Goal: Task Accomplishment & Management: Manage account settings

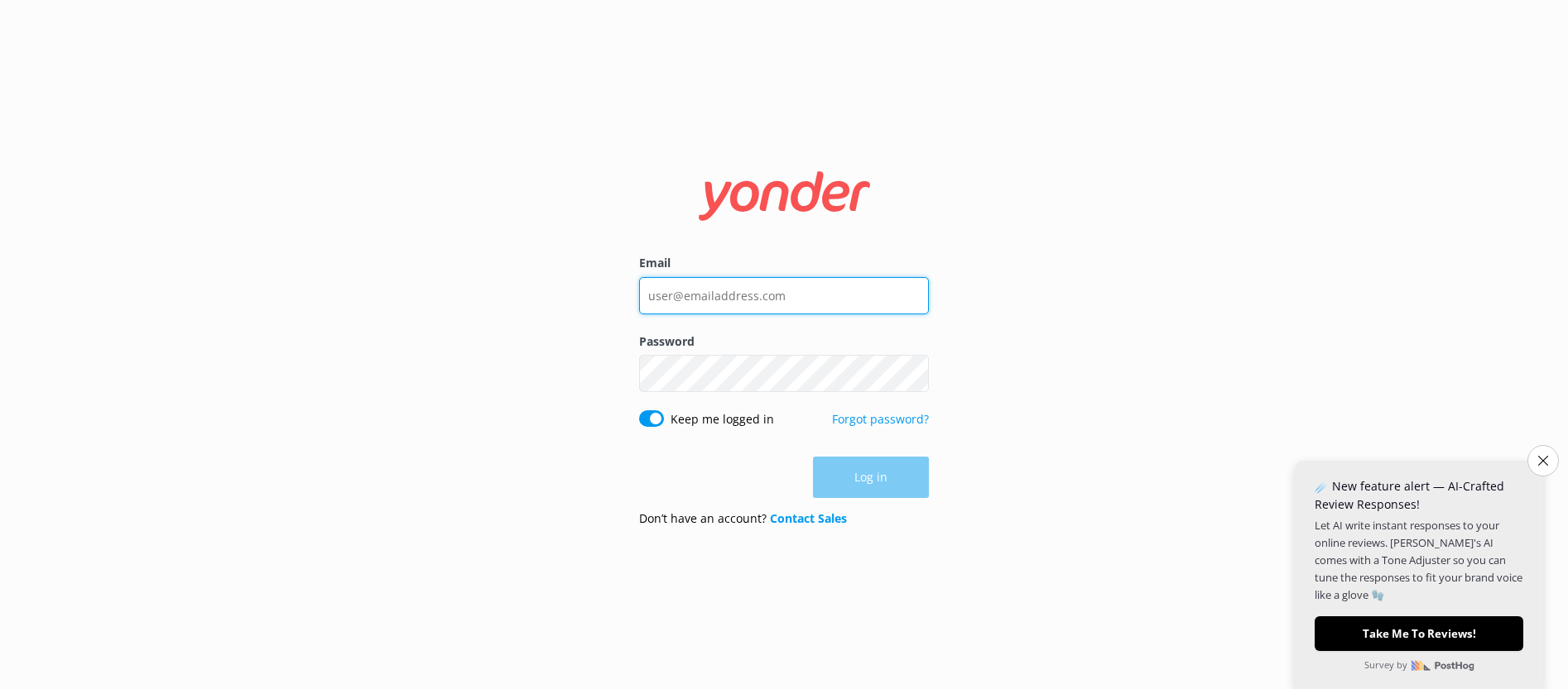
click at [810, 298] on input "Email" at bounding box center [784, 296] width 290 height 37
type input "[EMAIL_ADDRESS][DOMAIN_NAME]"
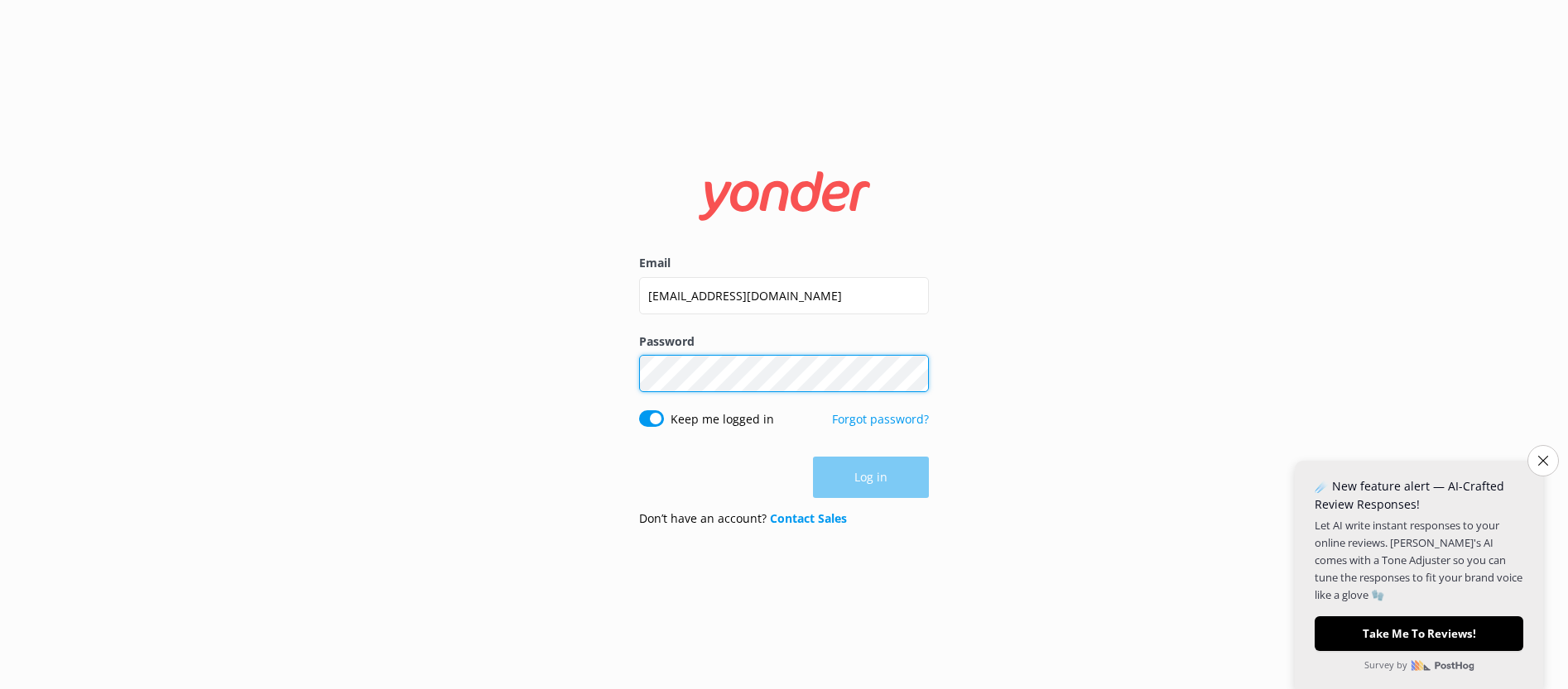
click at [705, 382] on div "Password Show password" at bounding box center [784, 371] width 290 height 78
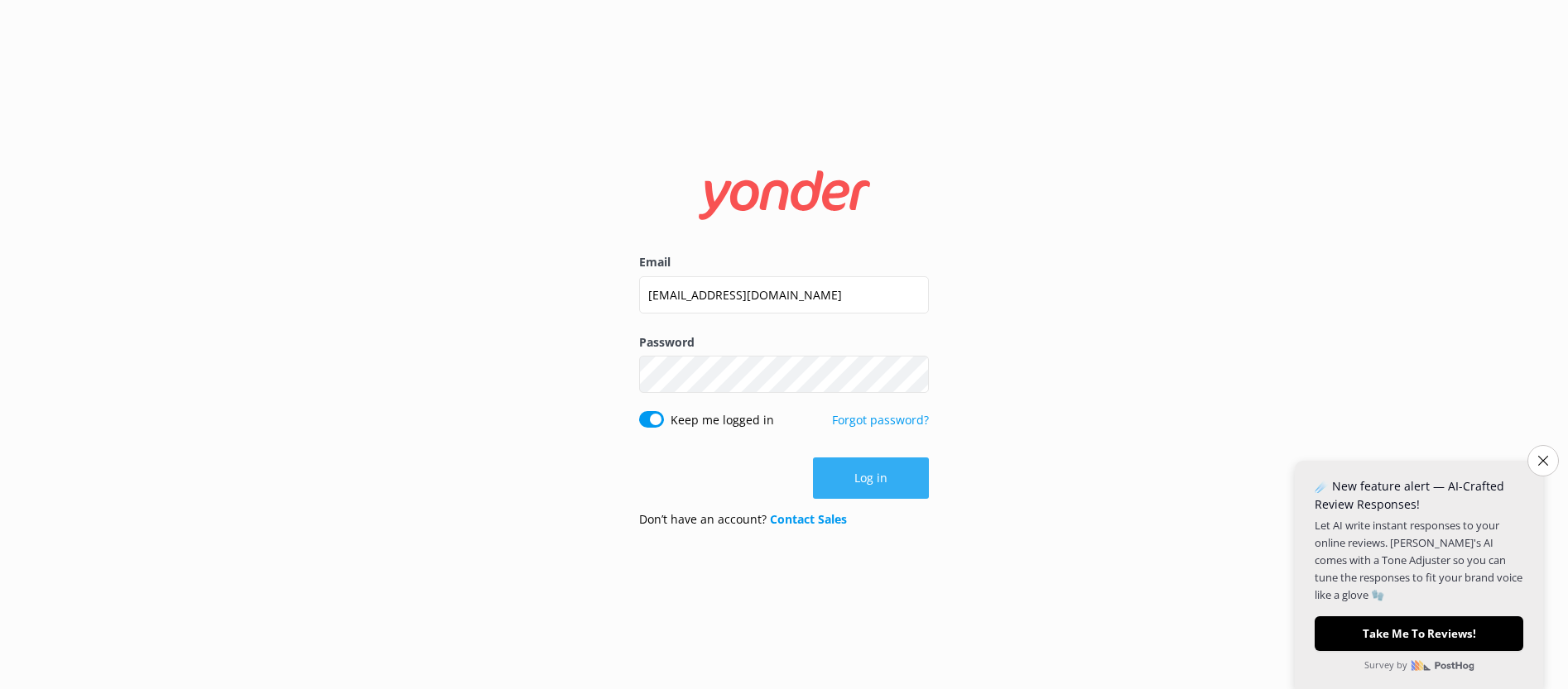
click at [881, 480] on button "Log in" at bounding box center [871, 478] width 116 height 42
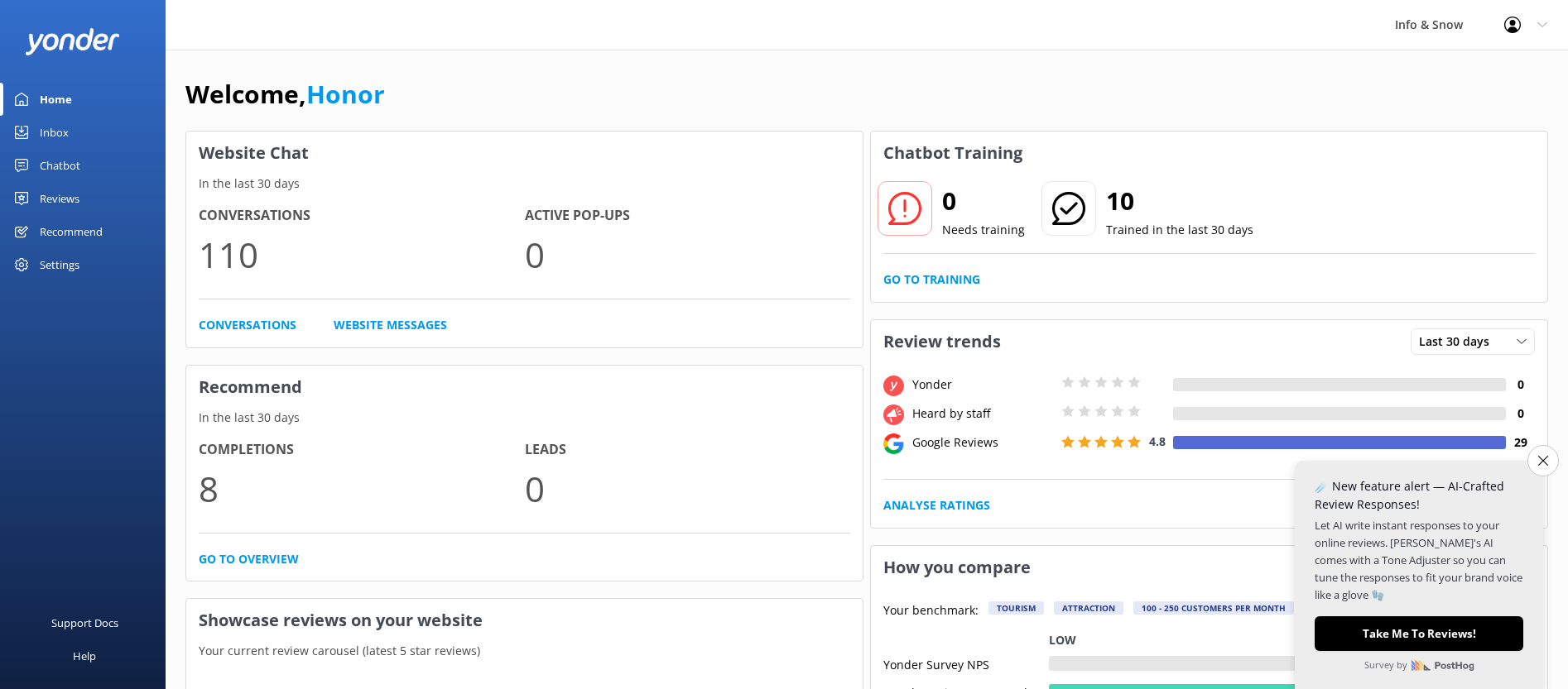
click at [59, 129] on div "Inbox" at bounding box center [54, 133] width 29 height 33
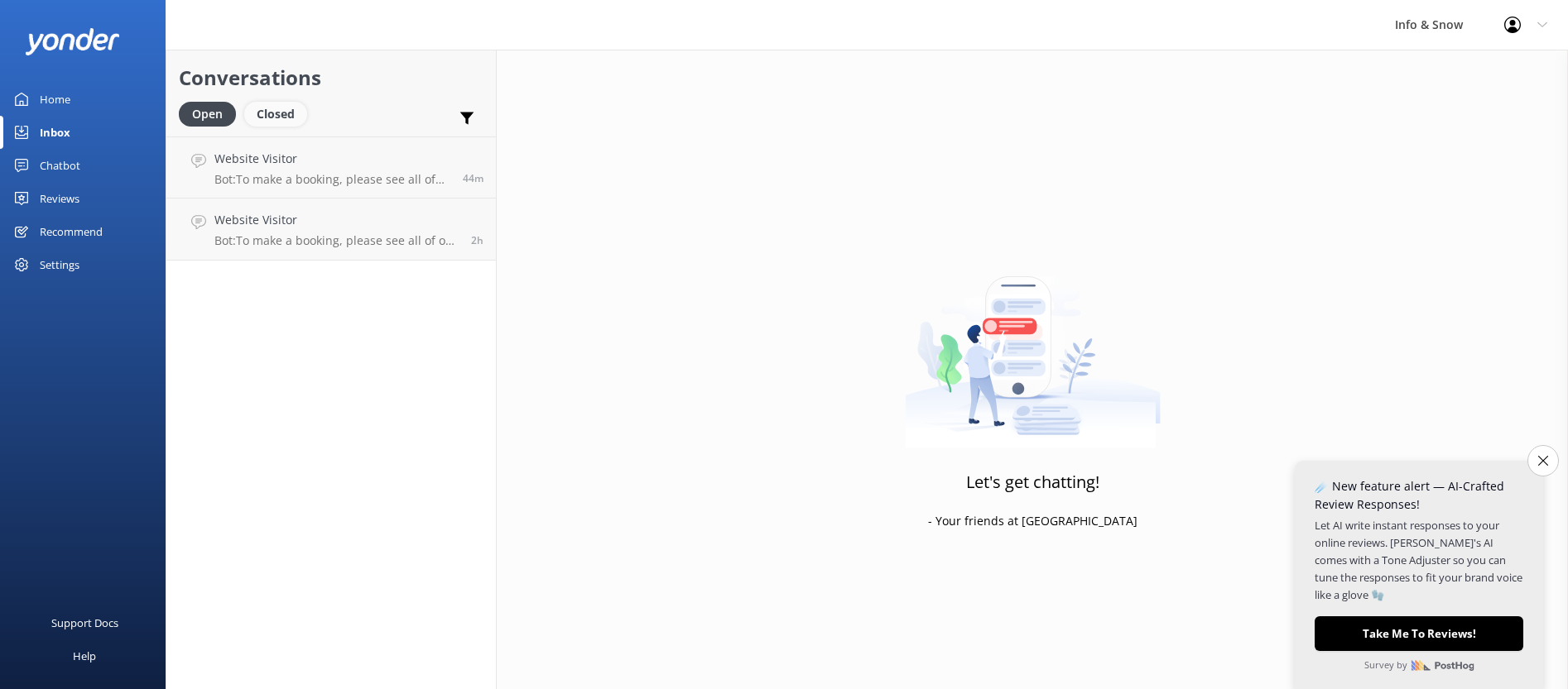
click at [274, 116] on div "Closed" at bounding box center [275, 114] width 63 height 25
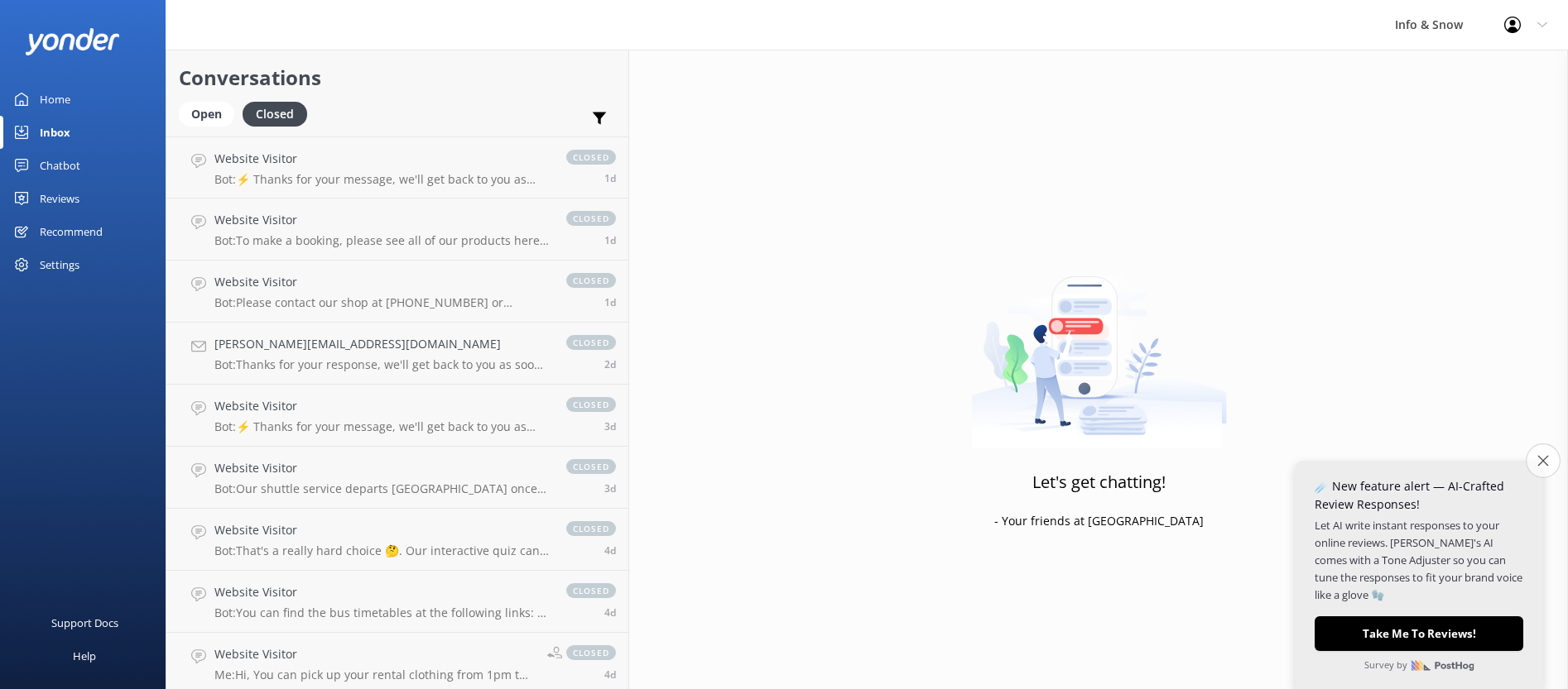
click at [1546, 467] on button "Close survey" at bounding box center [1544, 461] width 35 height 35
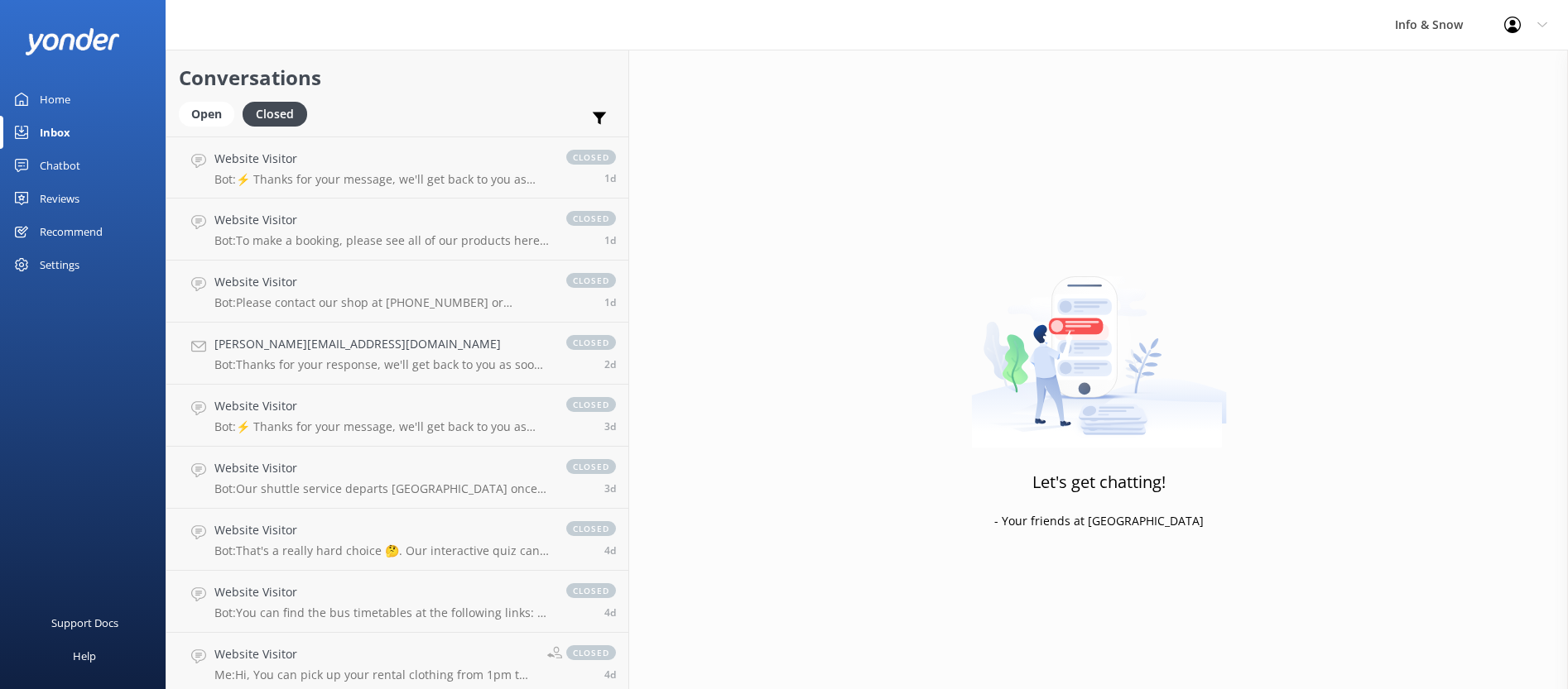
click at [1540, 26] on icon at bounding box center [1543, 24] width 10 height 10
click at [64, 264] on div "Settings" at bounding box center [59, 265] width 40 height 33
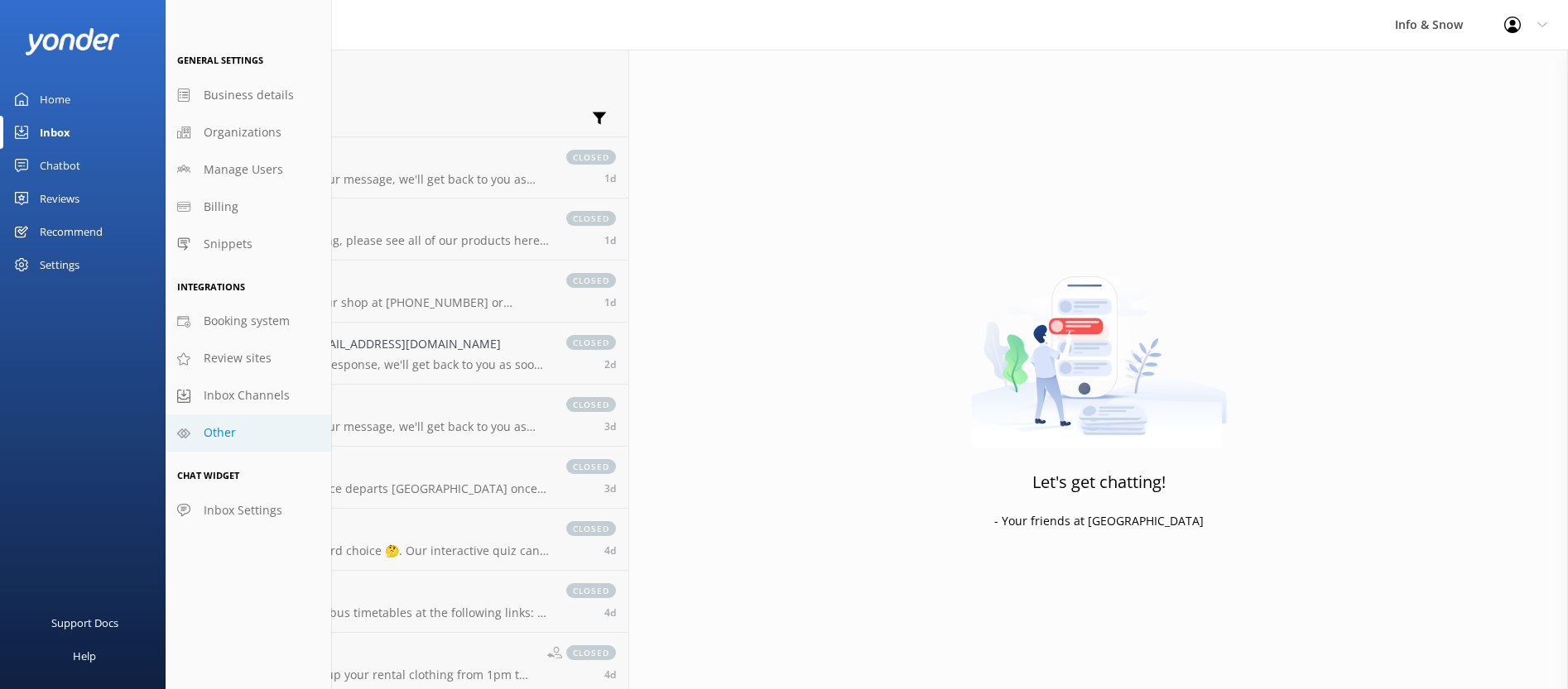
click at [226, 439] on span "Other" at bounding box center [219, 432] width 32 height 18
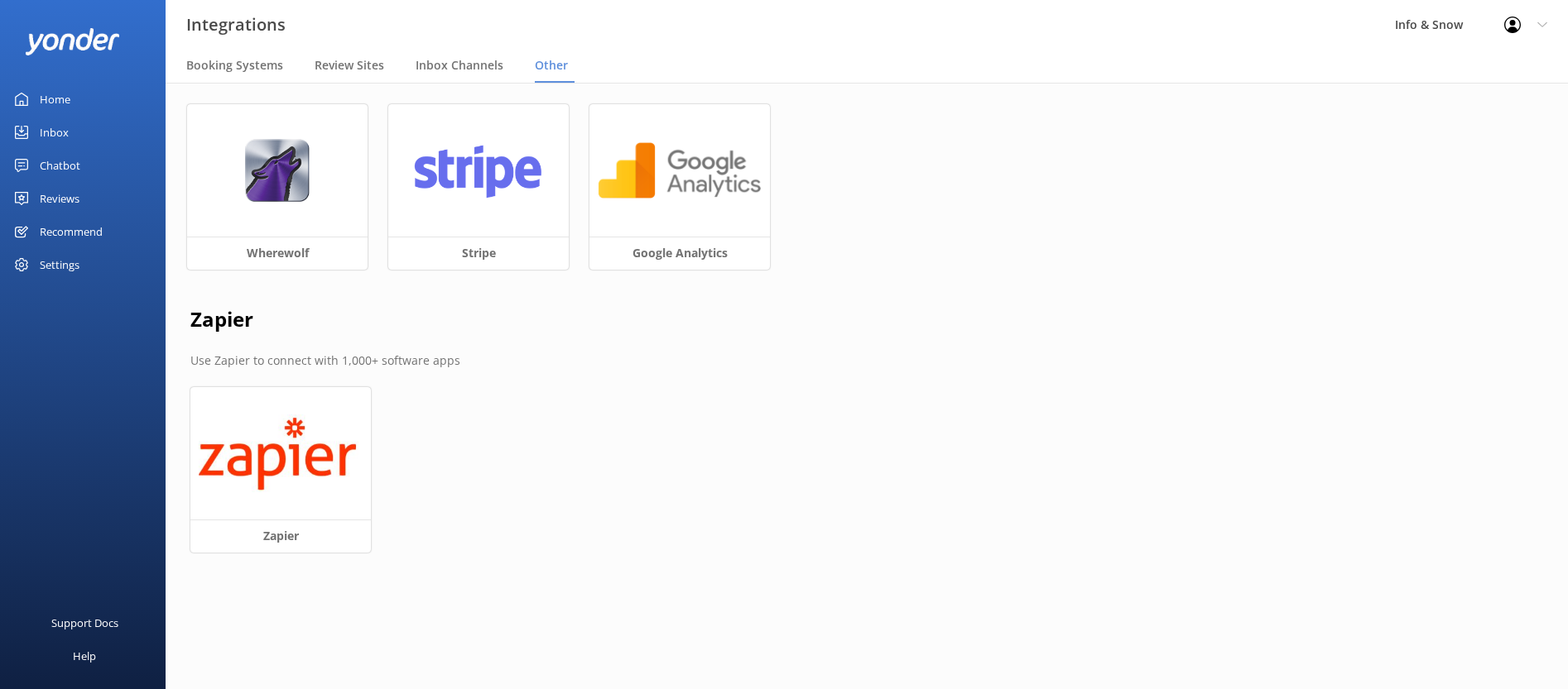
click at [62, 96] on div "Home" at bounding box center [55, 99] width 31 height 33
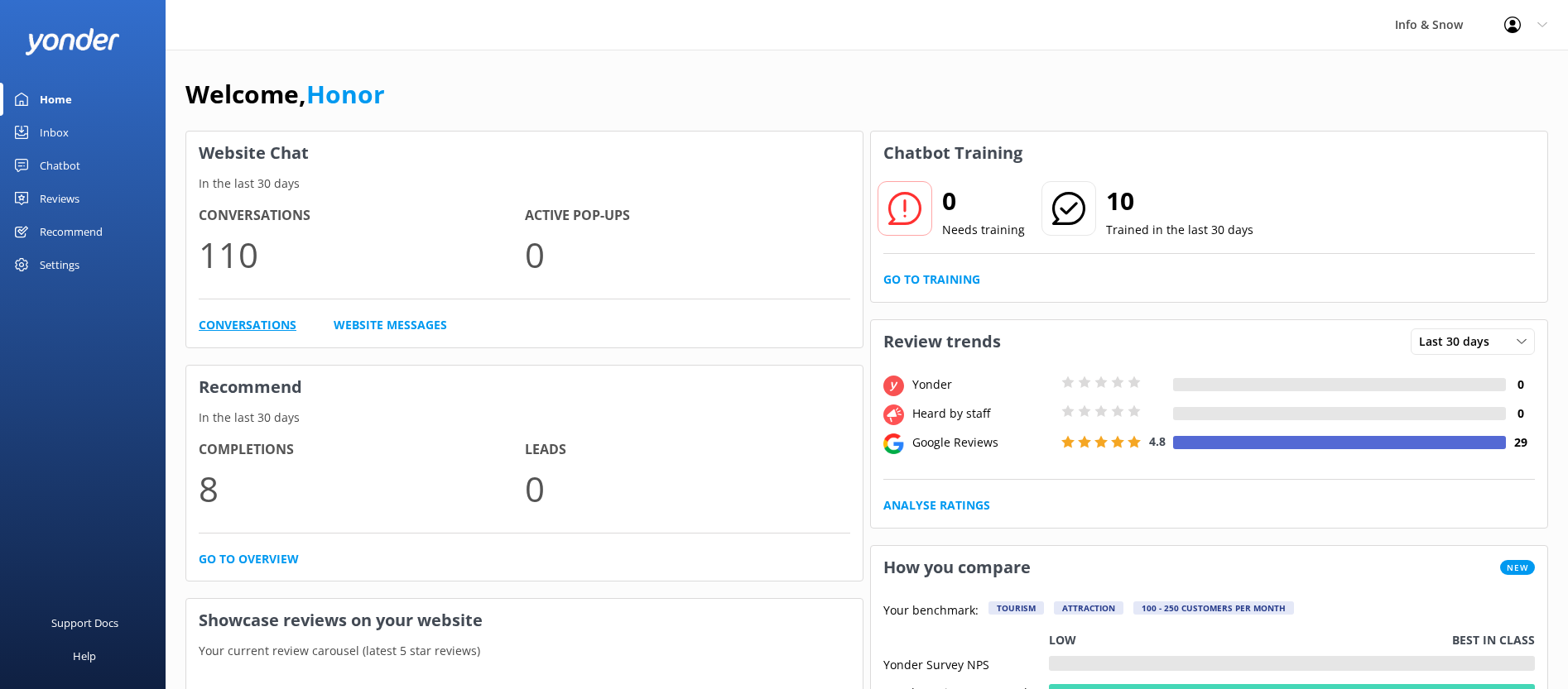
click at [235, 327] on link "Conversations" at bounding box center [247, 325] width 98 height 18
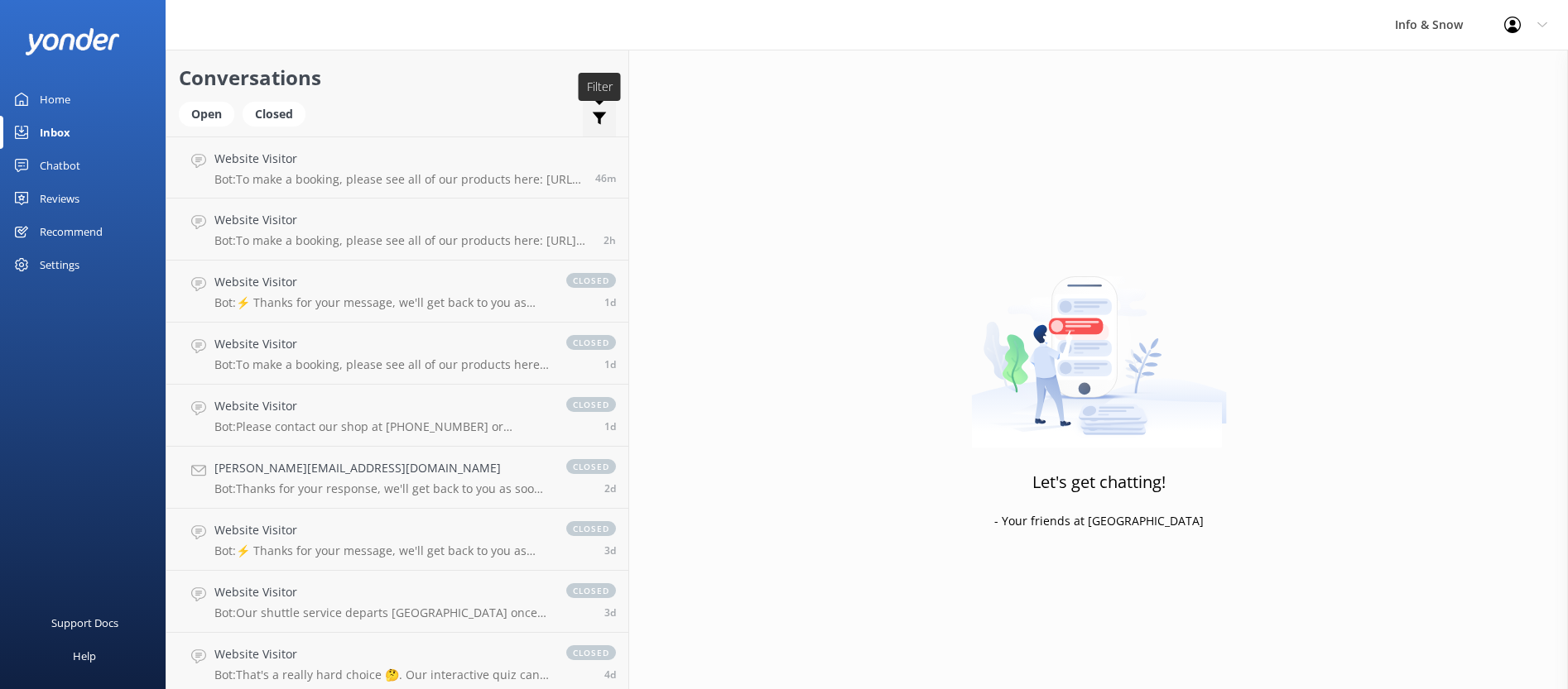
click at [592, 119] on icon at bounding box center [599, 118] width 16 height 16
drag, startPoint x: 377, startPoint y: 115, endPoint x: 326, endPoint y: 119, distance: 51.2
click at [370, 116] on div "Open Closed Important Assigned to me Unassigned" at bounding box center [397, 121] width 437 height 40
click at [280, 115] on div "Closed" at bounding box center [273, 114] width 63 height 25
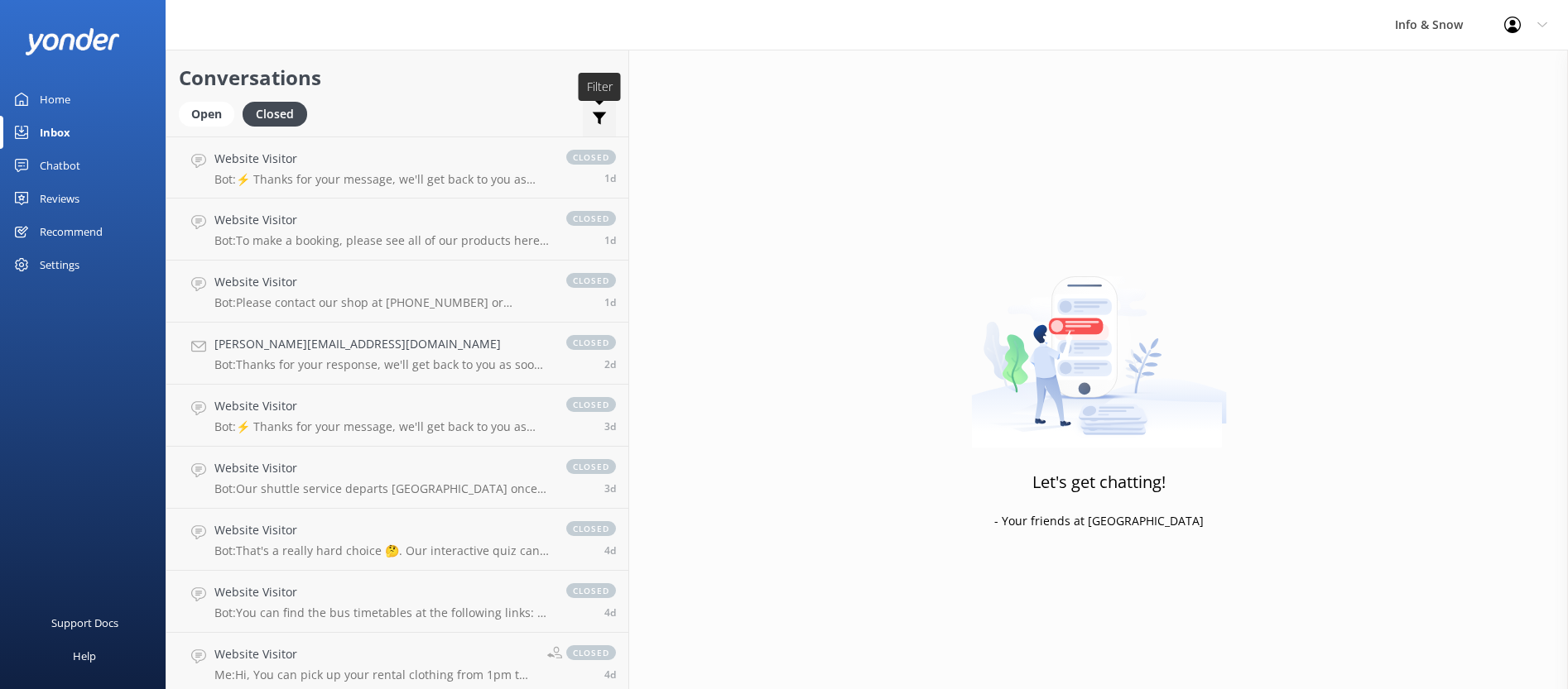
click at [592, 119] on icon at bounding box center [599, 118] width 16 height 16
click at [423, 103] on div "Open Closed Important Assigned to me Unassigned" at bounding box center [397, 121] width 437 height 40
click at [592, 116] on use at bounding box center [599, 118] width 15 height 13
click at [207, 120] on div "Open" at bounding box center [206, 114] width 55 height 25
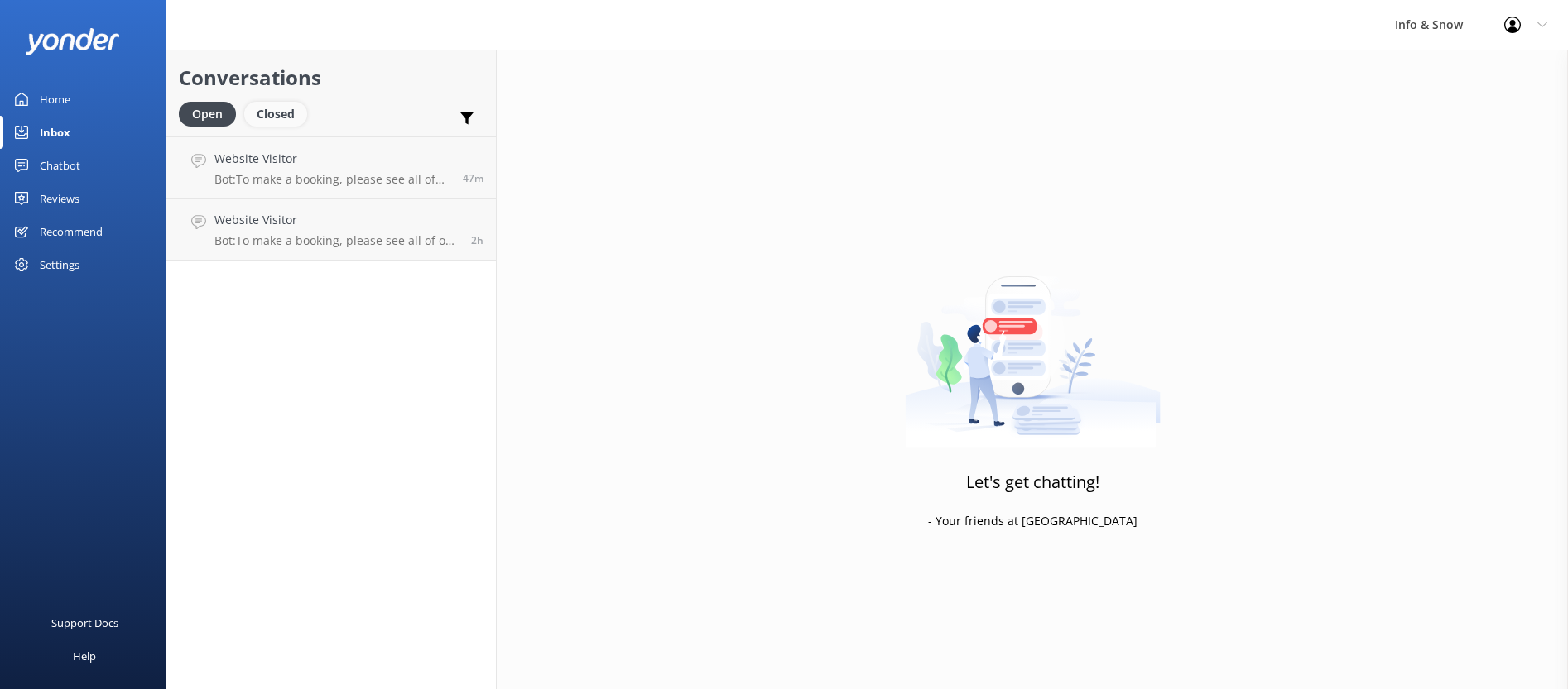
click at [280, 110] on div "Closed" at bounding box center [275, 114] width 63 height 25
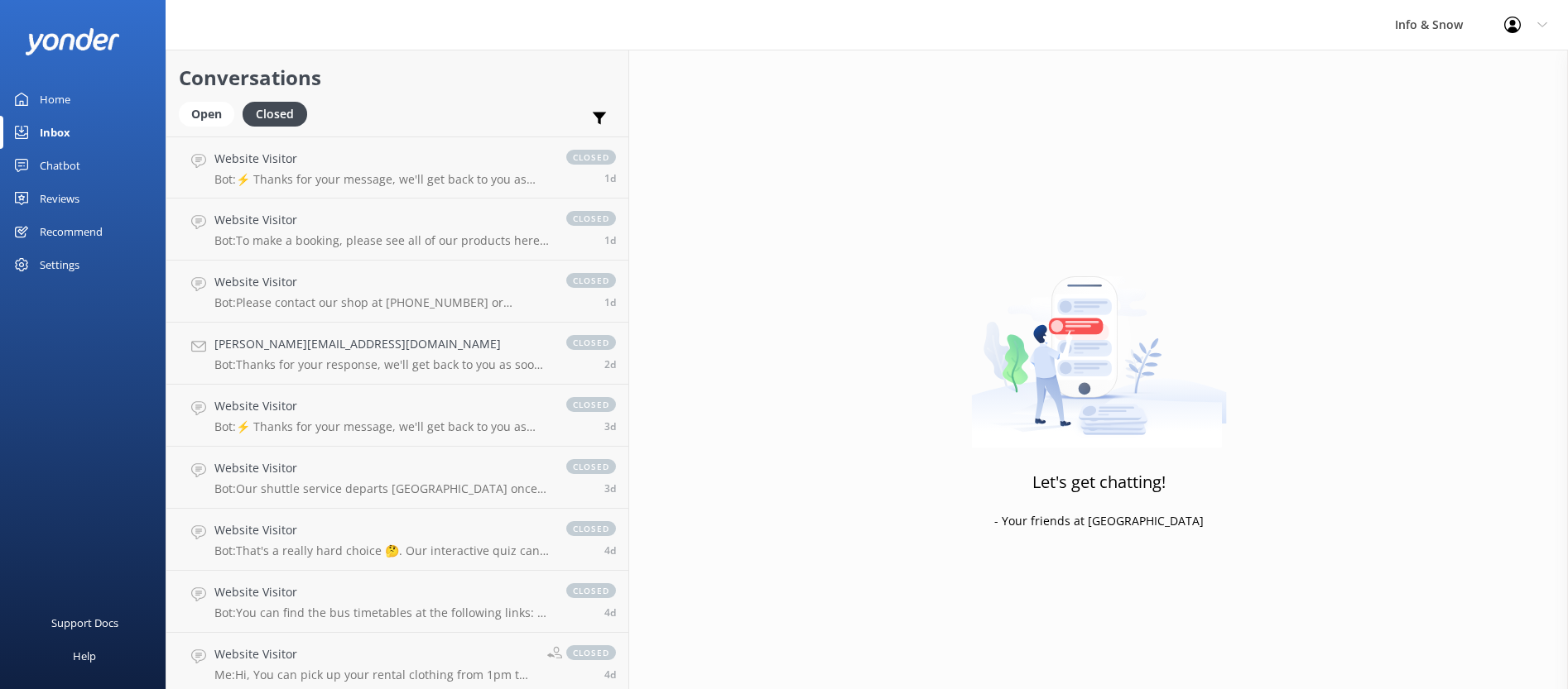
click at [68, 196] on div "Reviews" at bounding box center [59, 199] width 40 height 33
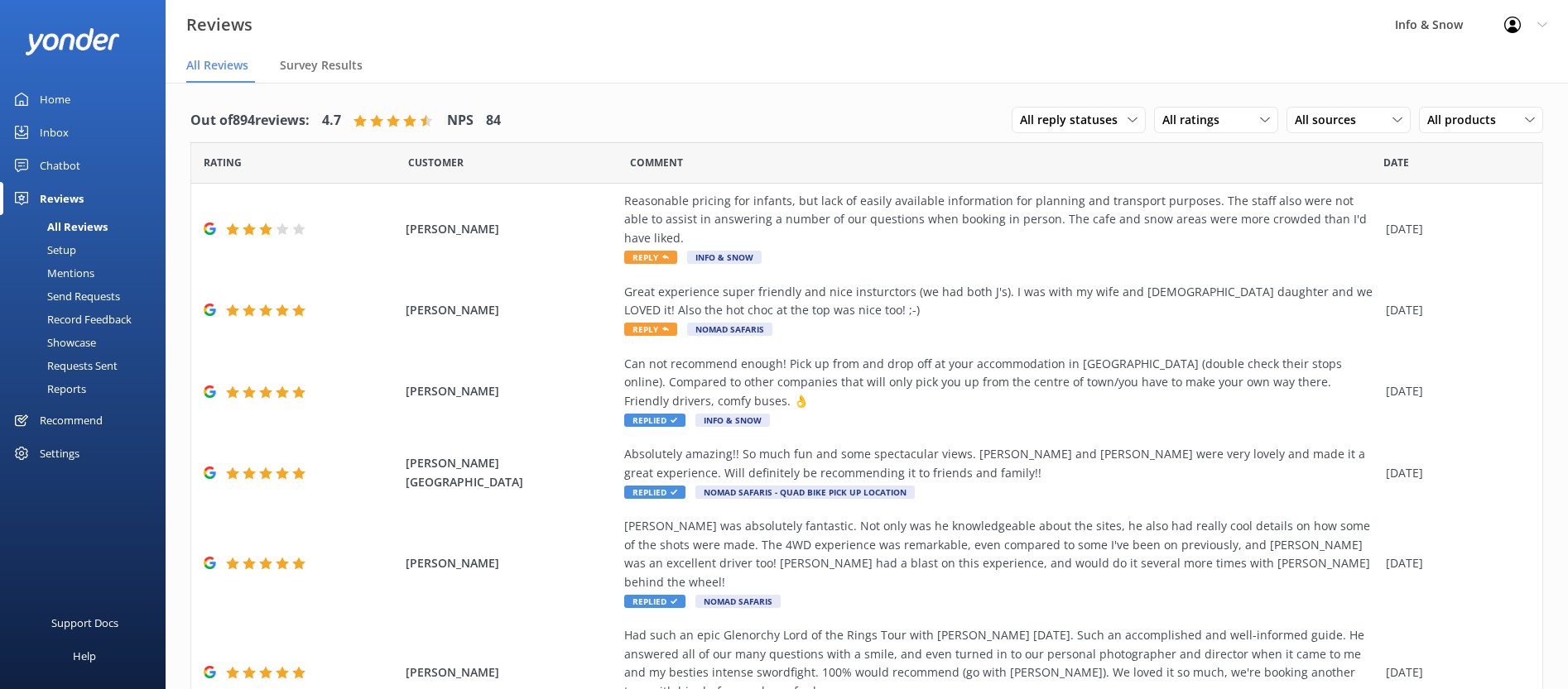
click at [69, 161] on div "Chatbot" at bounding box center [60, 166] width 41 height 33
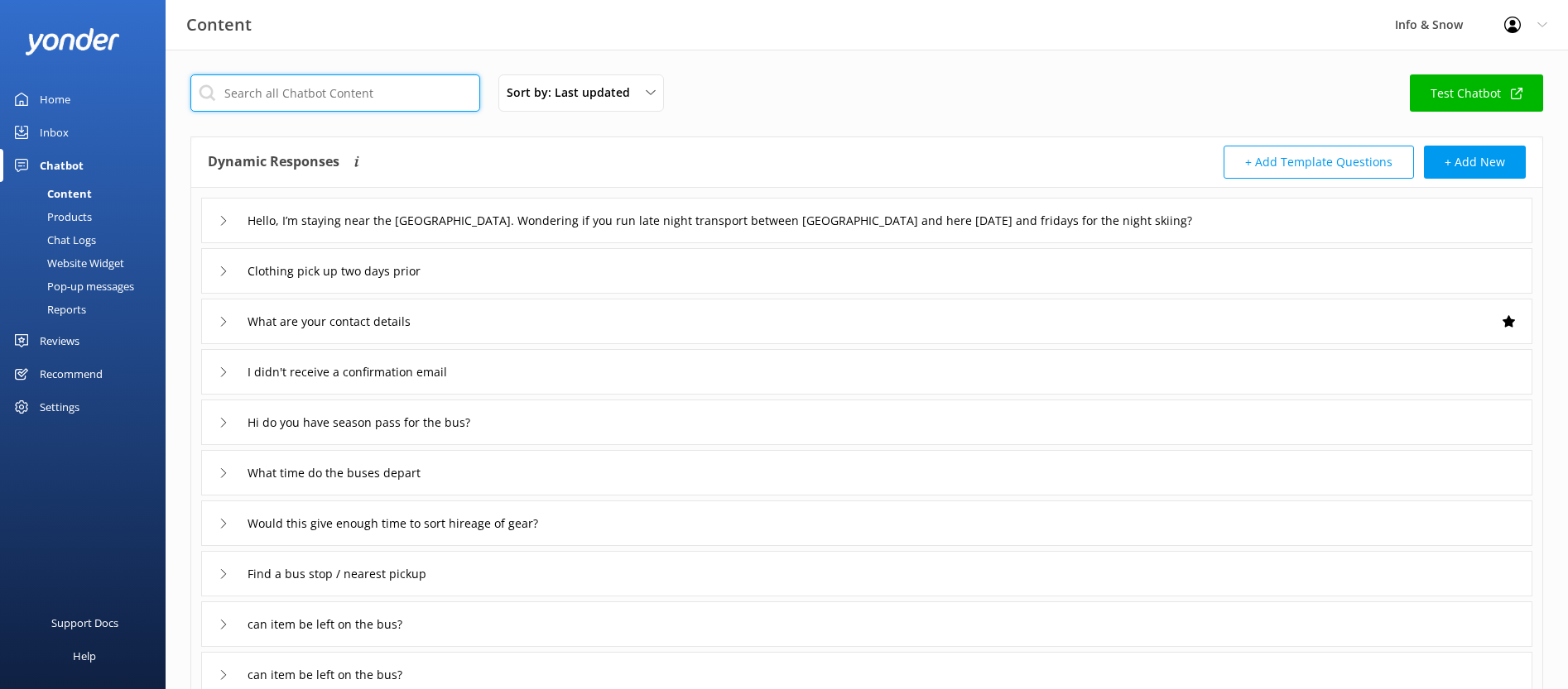
click at [333, 105] on input "text" at bounding box center [335, 93] width 290 height 37
type input "[PERSON_NAME]"
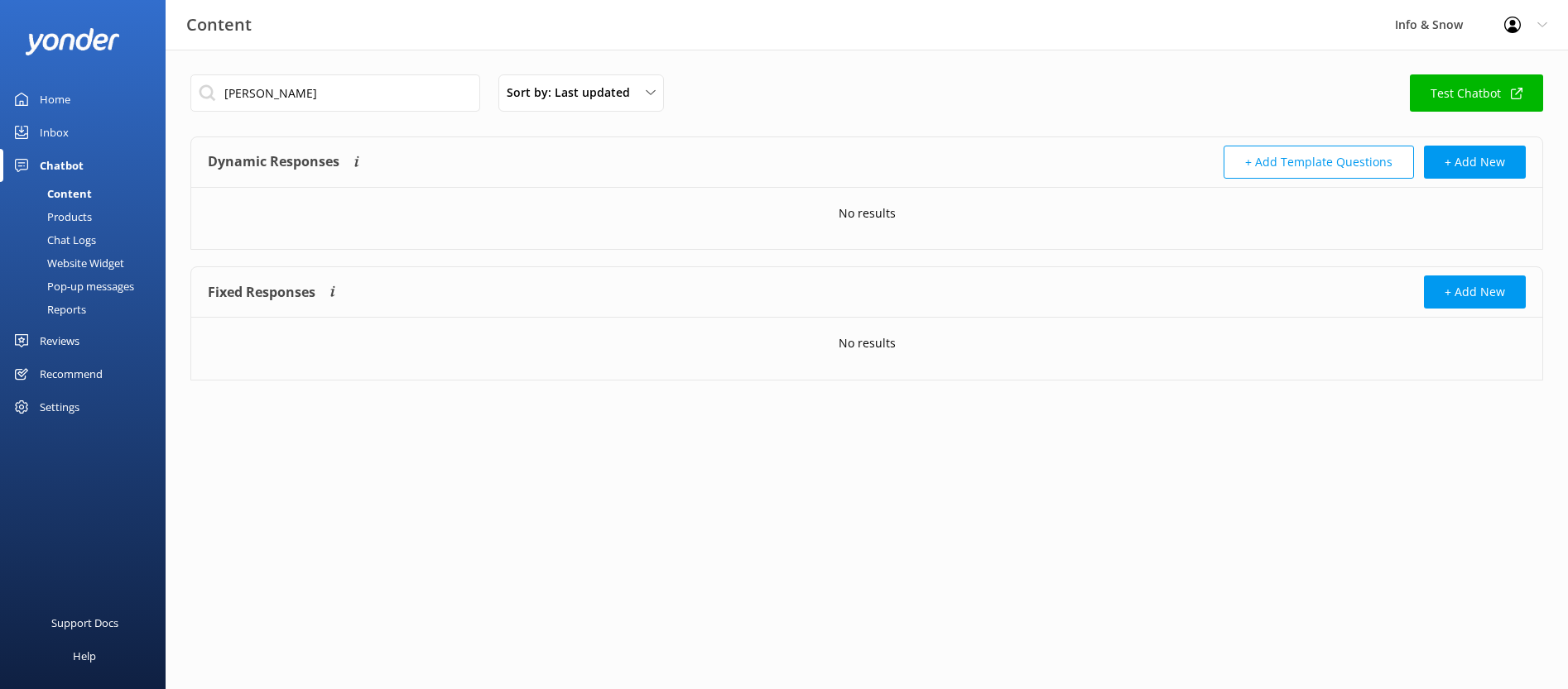
click at [47, 132] on div "Inbox" at bounding box center [54, 133] width 29 height 33
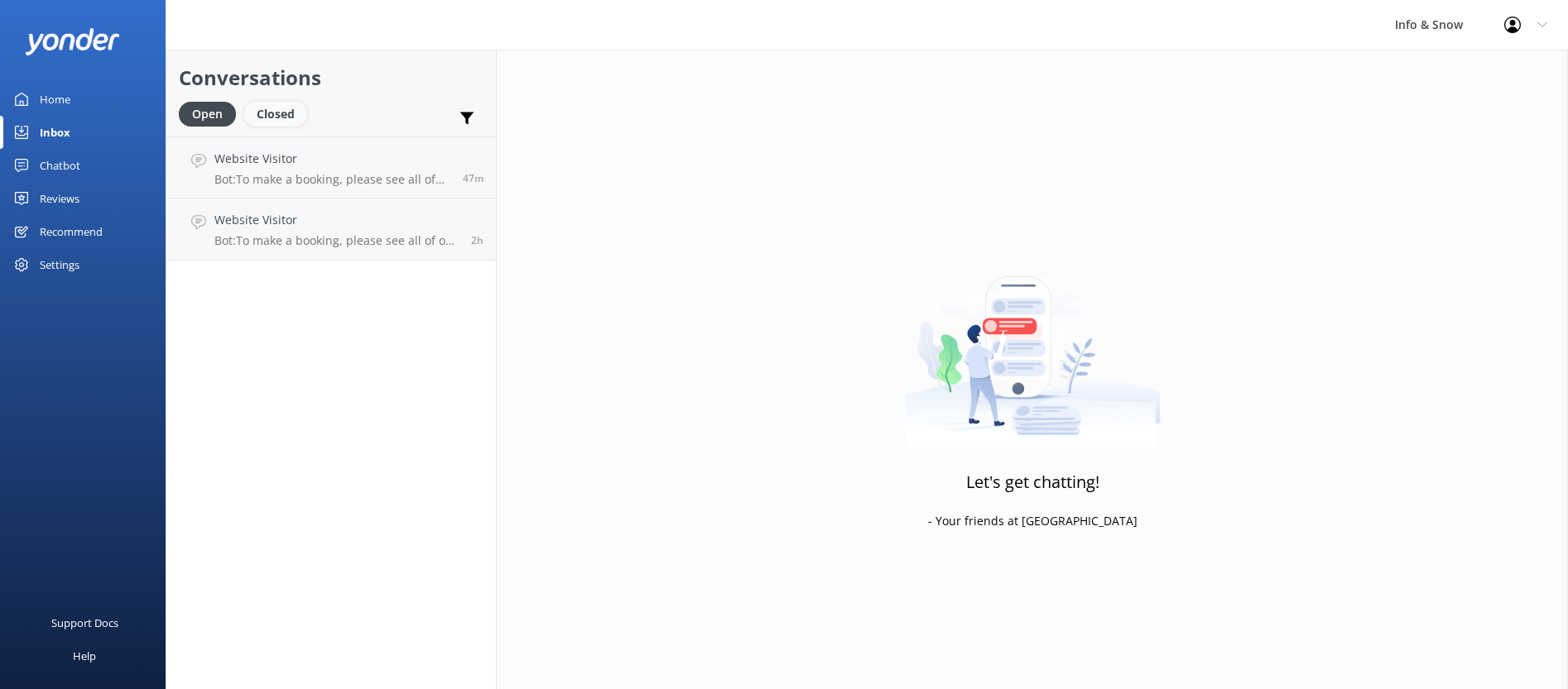
click at [298, 118] on div "Closed" at bounding box center [275, 114] width 63 height 25
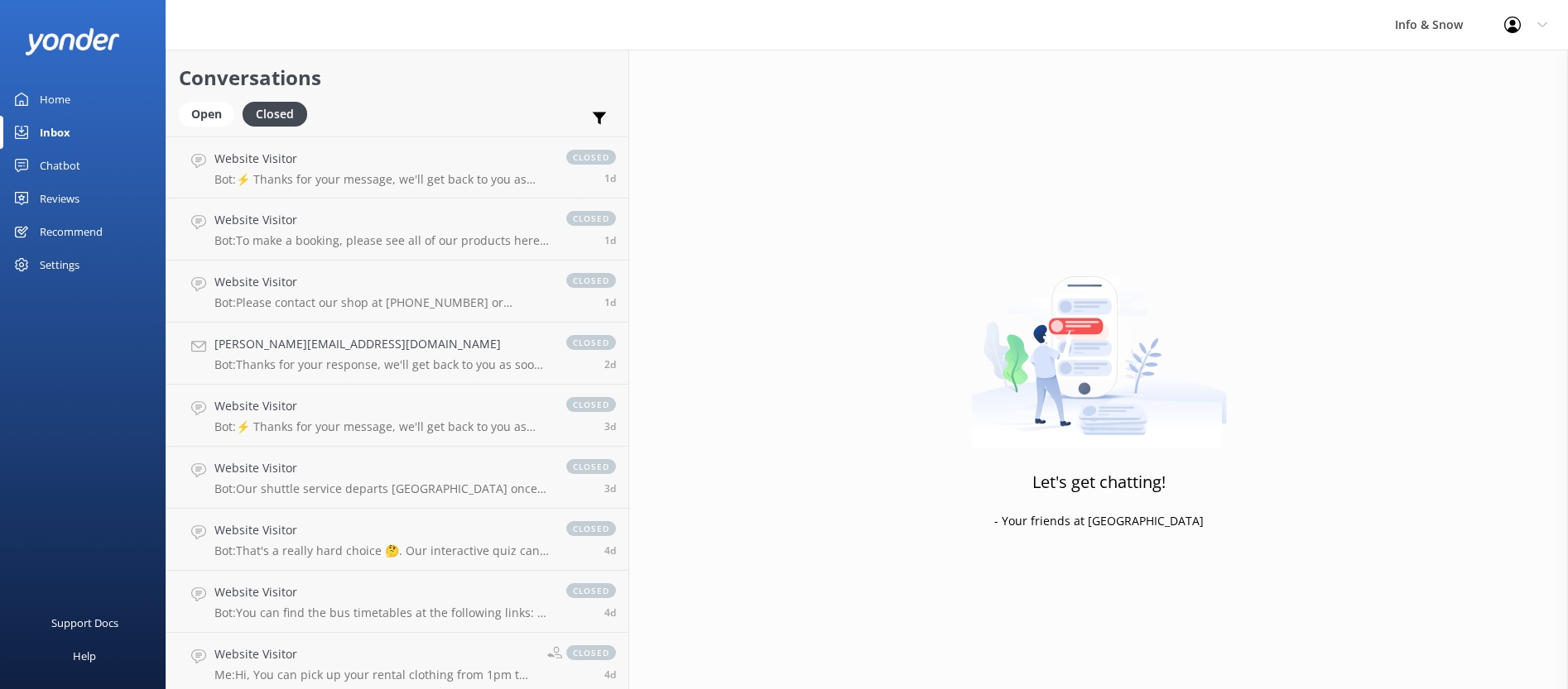
click at [50, 102] on div "Home" at bounding box center [55, 99] width 31 height 33
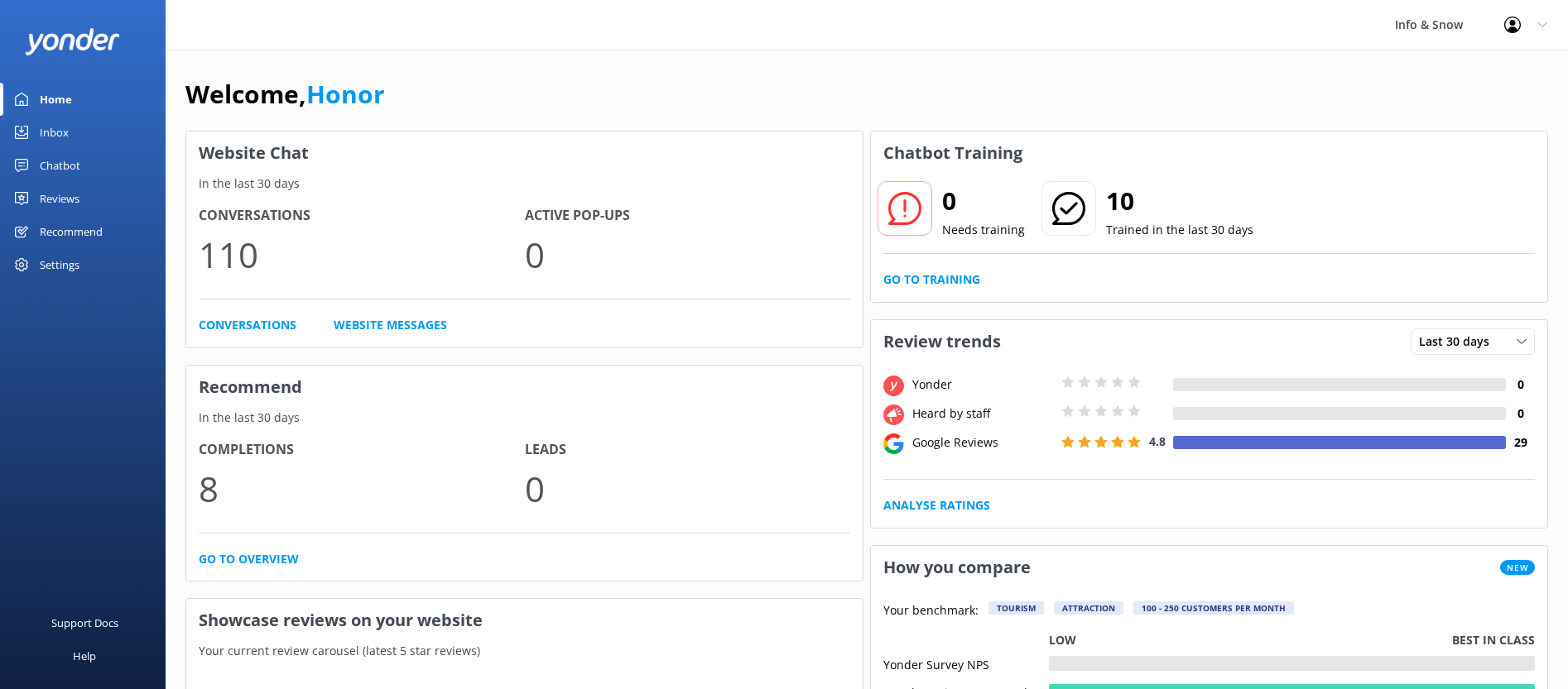
click at [1420, 23] on div "Info & Snow" at bounding box center [1428, 24] width 110 height 49
click at [1541, 25] on use at bounding box center [1542, 24] width 9 height 5
click at [1456, 73] on link "Profile Settings" at bounding box center [1486, 70] width 166 height 42
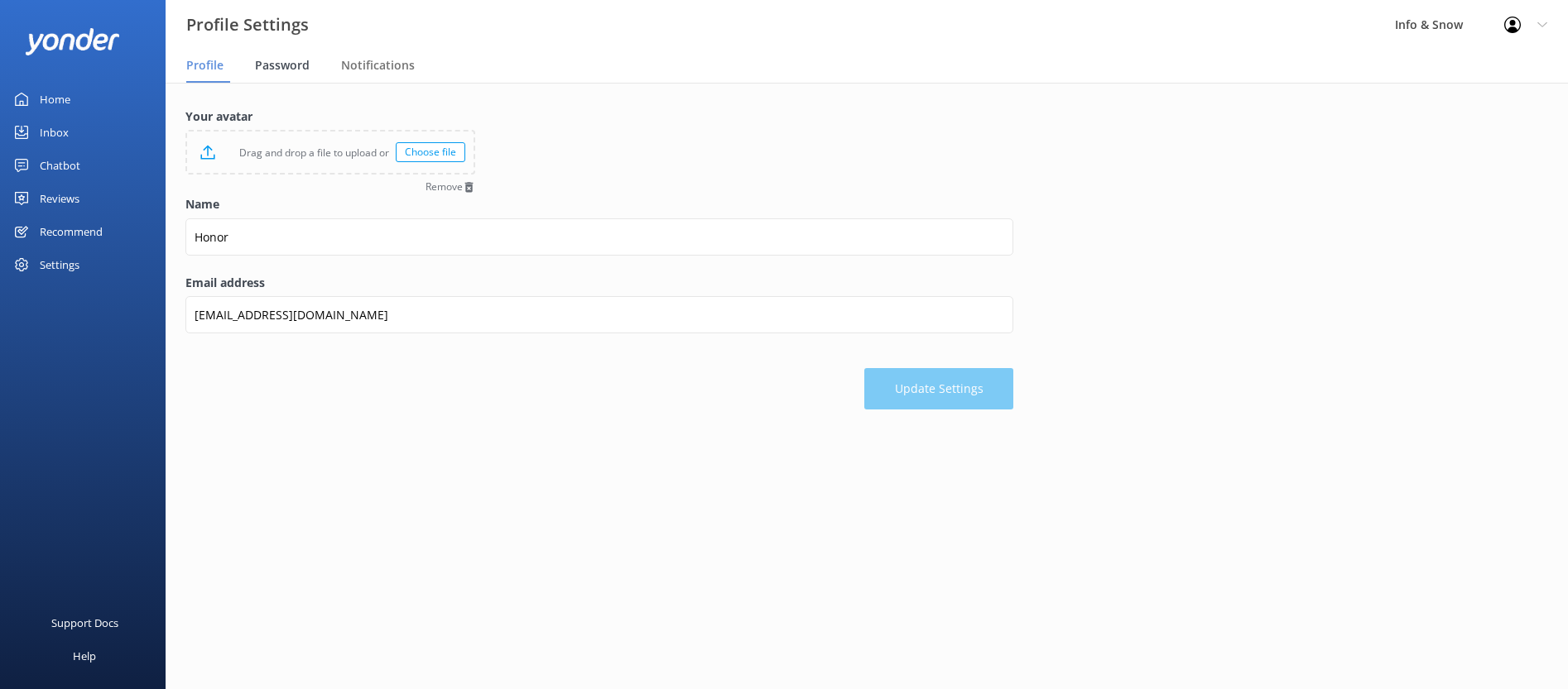
click at [292, 71] on span "Password" at bounding box center [282, 65] width 54 height 16
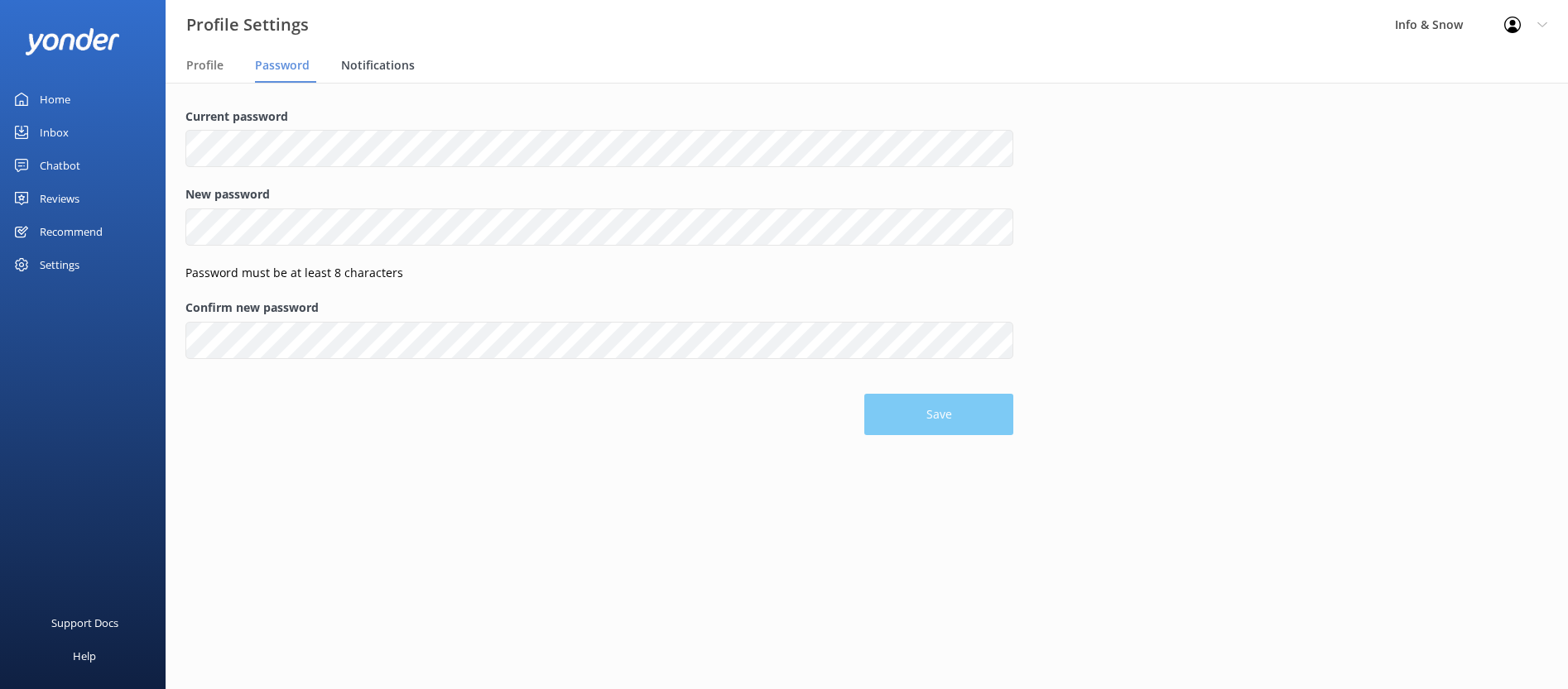
click at [387, 63] on span "Notifications" at bounding box center [378, 65] width 74 height 16
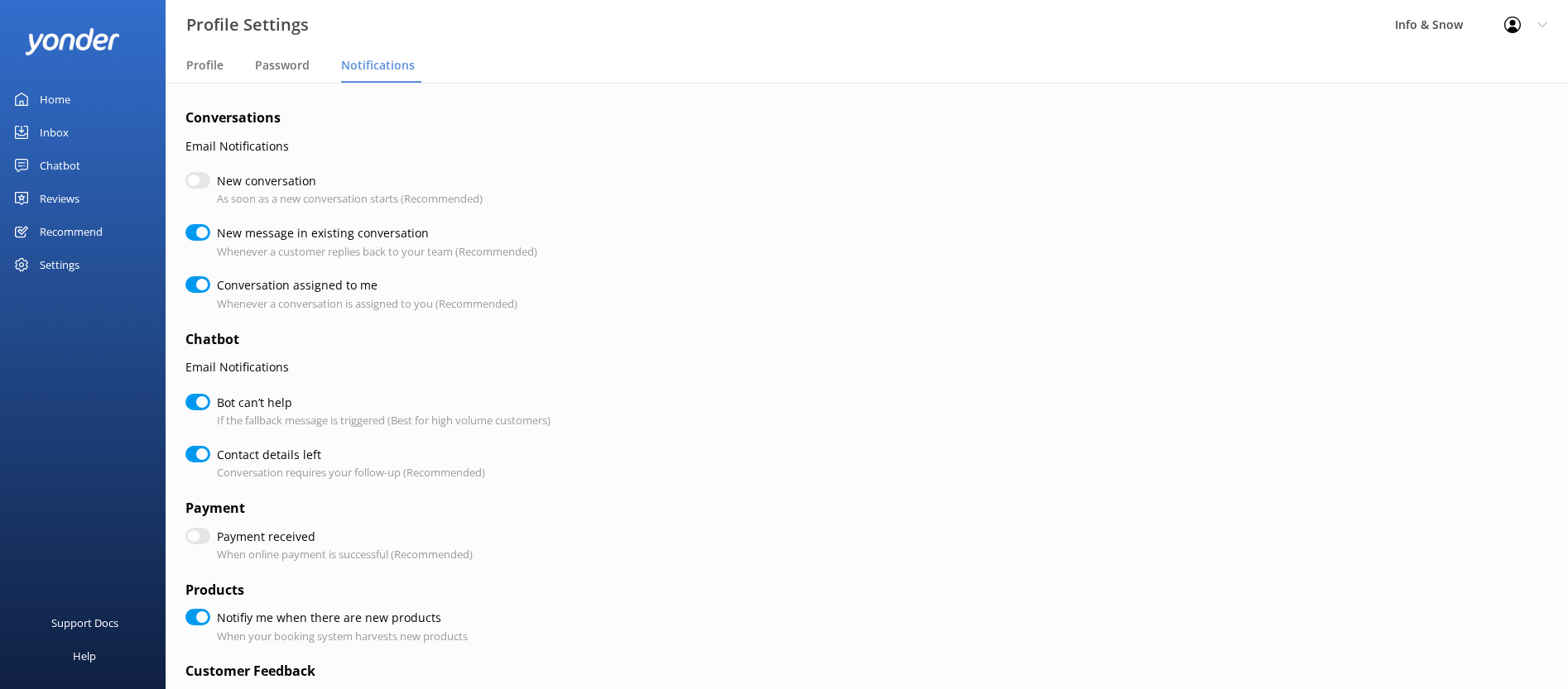
checkbox input "true"
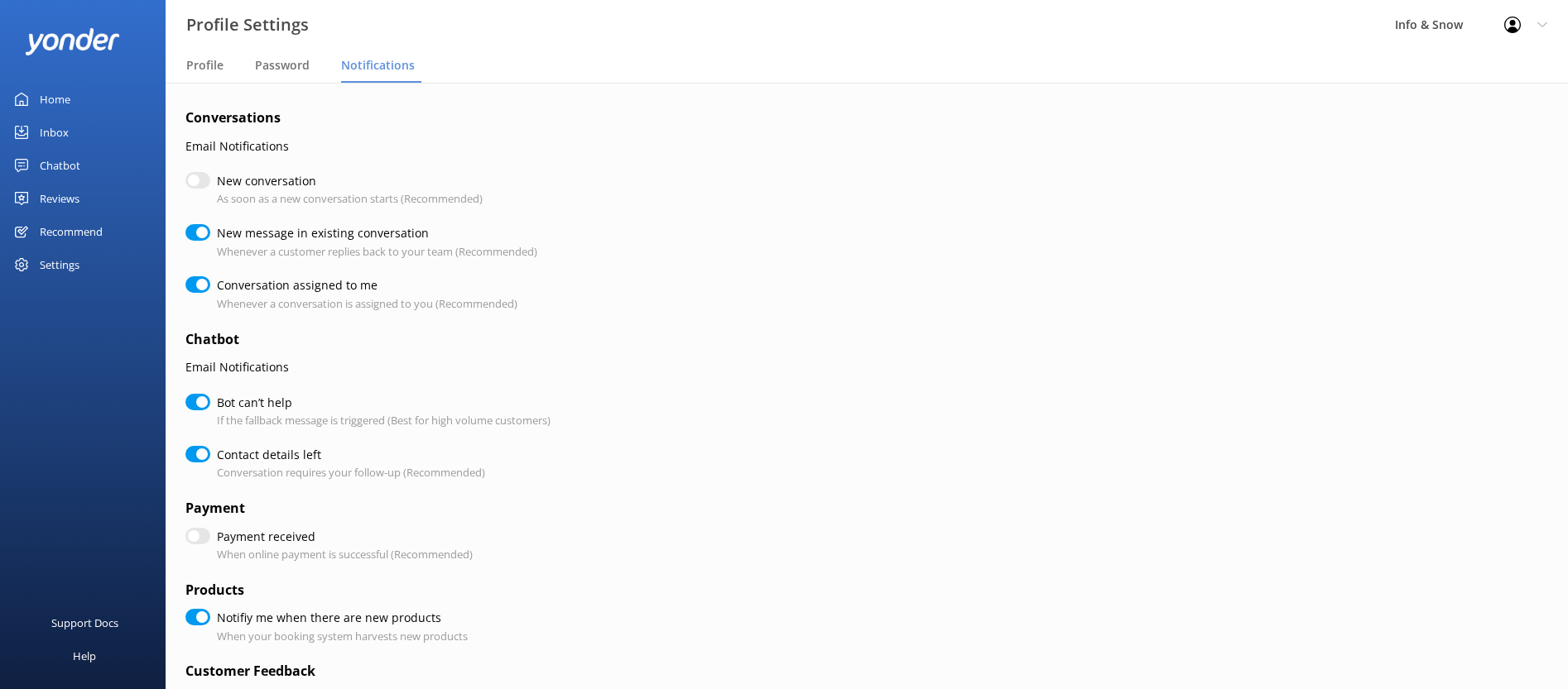
checkbox input "true"
click at [46, 137] on div "Inbox" at bounding box center [54, 133] width 29 height 33
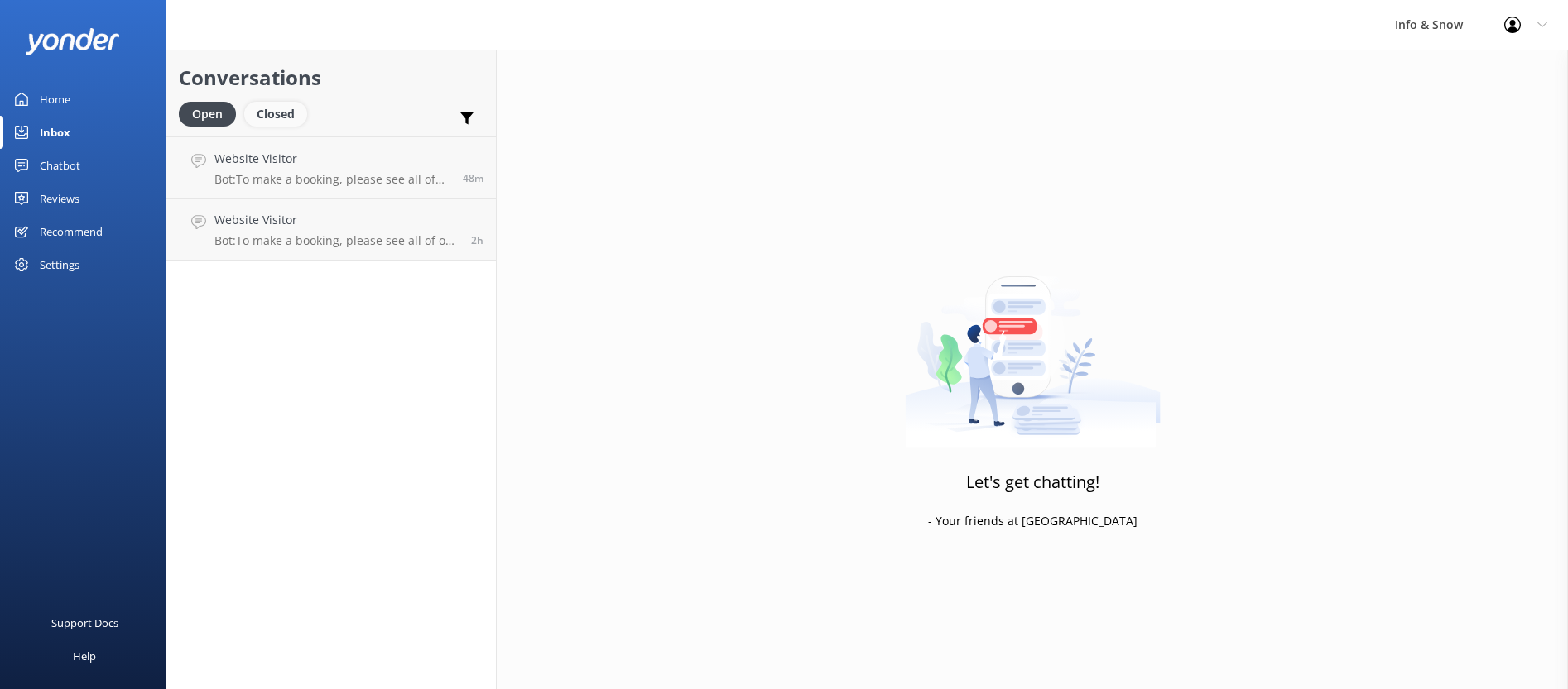
click at [282, 115] on div "Closed" at bounding box center [275, 114] width 63 height 25
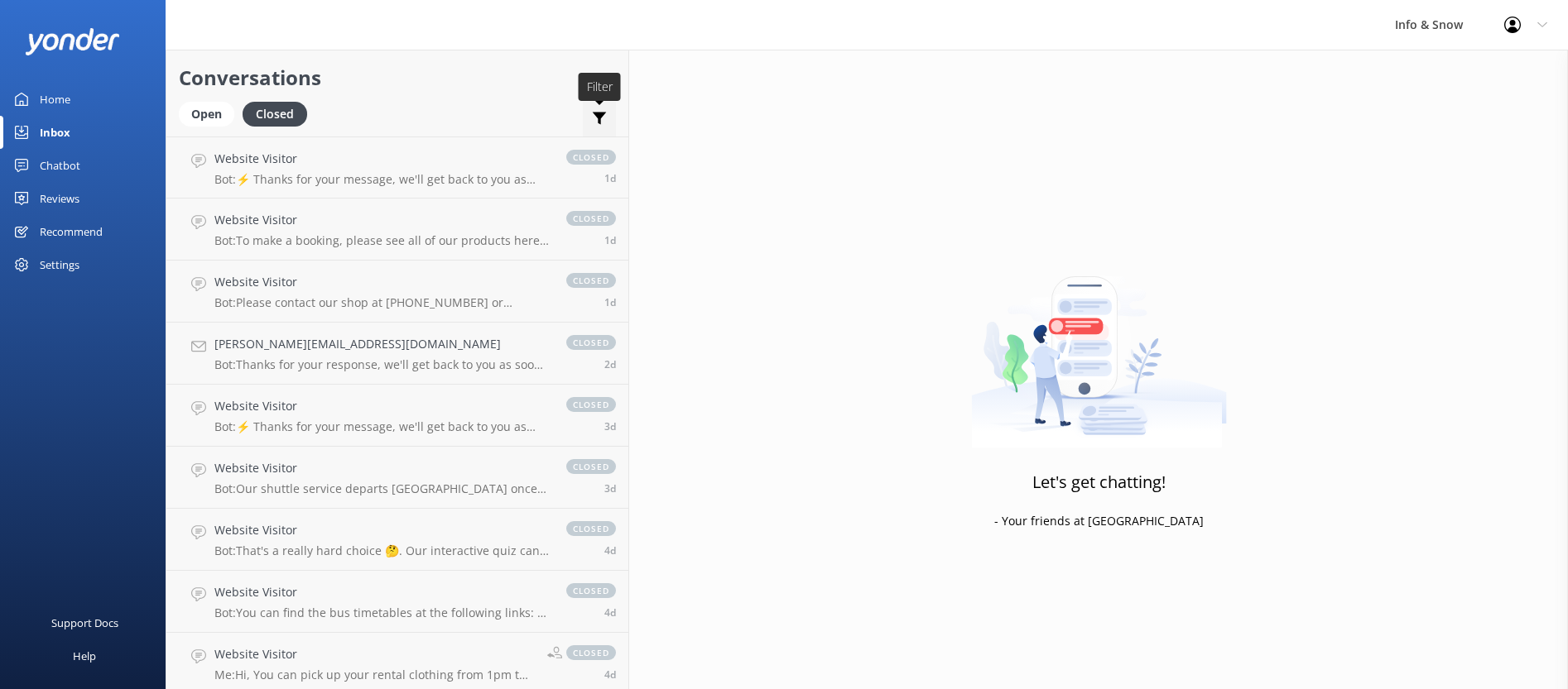
click at [592, 121] on icon at bounding box center [599, 118] width 16 height 16
click at [71, 230] on div "Recommend" at bounding box center [71, 232] width 63 height 33
